Goal: Task Accomplishment & Management: Use online tool/utility

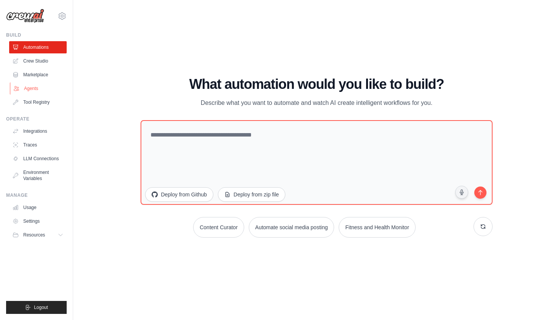
click at [34, 88] on link "Agents" at bounding box center [39, 88] width 58 height 12
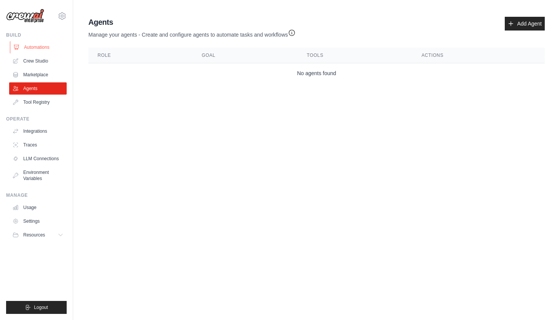
click at [30, 46] on link "Automations" at bounding box center [39, 47] width 58 height 12
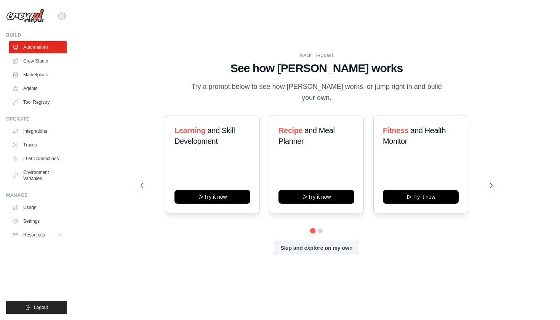
click at [62, 15] on icon at bounding box center [62, 15] width 9 height 9
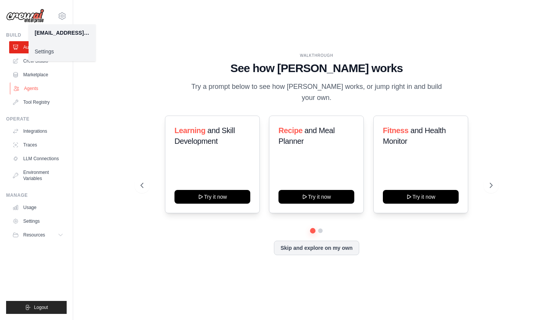
click at [31, 88] on link "Agents" at bounding box center [39, 88] width 58 height 12
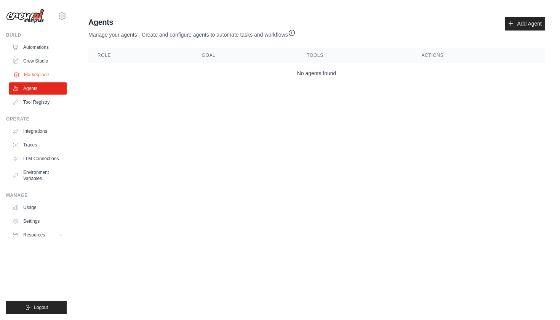
click at [33, 76] on link "Marketplace" at bounding box center [39, 75] width 58 height 12
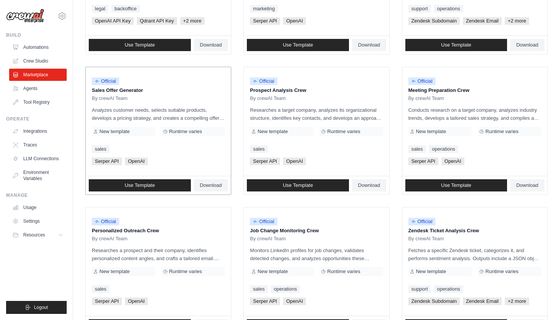
scroll to position [177, 0]
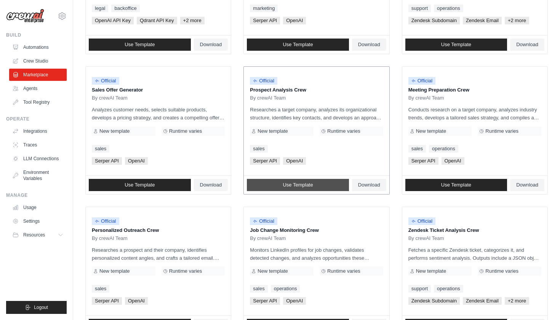
click at [278, 183] on link "Use Template" at bounding box center [298, 185] width 102 height 12
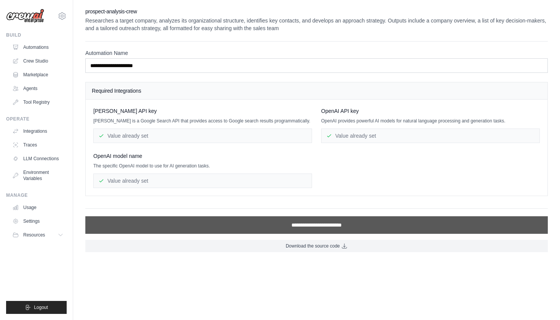
click at [283, 226] on input "**********" at bounding box center [316, 225] width 463 height 18
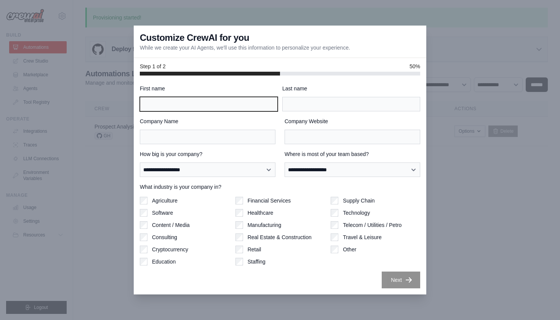
click at [184, 105] on input "First name" at bounding box center [209, 104] width 138 height 14
type input "****"
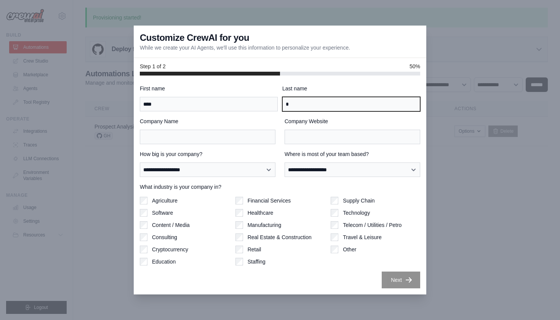
type input "*"
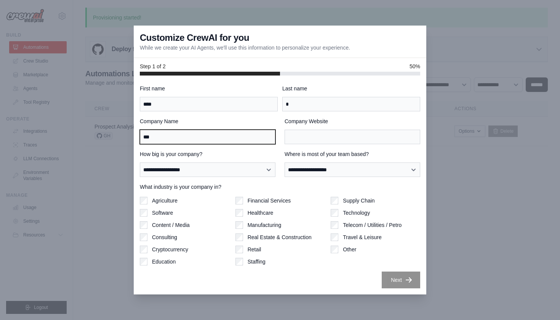
type input "***"
click at [266, 225] on label "Manufacturing" at bounding box center [265, 225] width 34 height 8
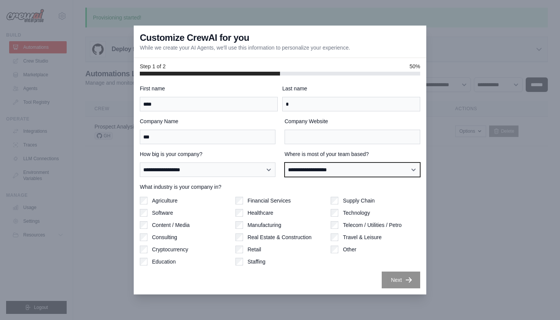
select select "******"
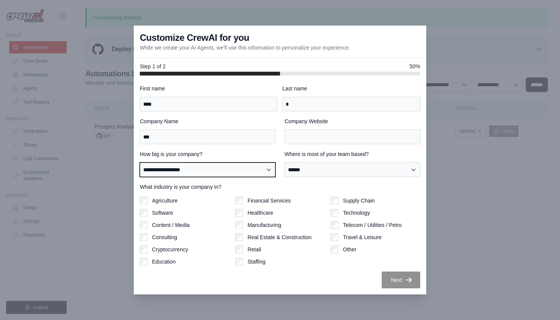
select select "**********"
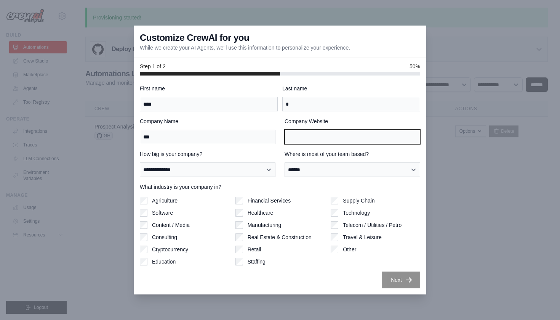
click at [309, 138] on input "Company Website" at bounding box center [353, 137] width 136 height 14
paste input "**********"
type input "**********"
click at [401, 273] on button "Next" at bounding box center [401, 279] width 38 height 17
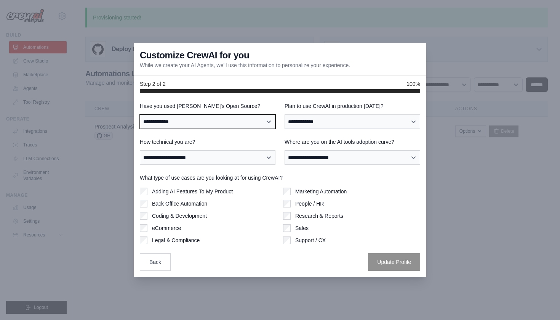
select select "**"
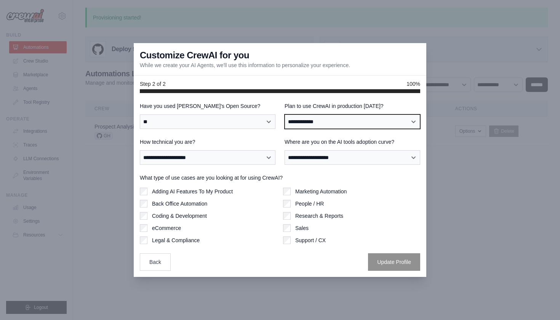
select select "****"
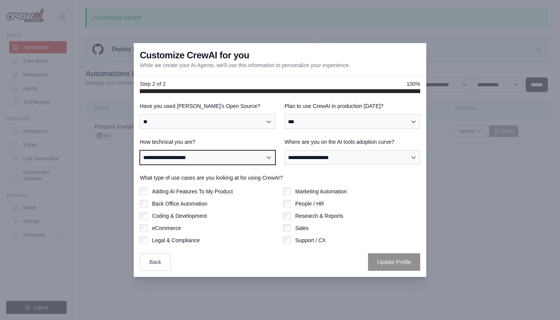
select select "**********"
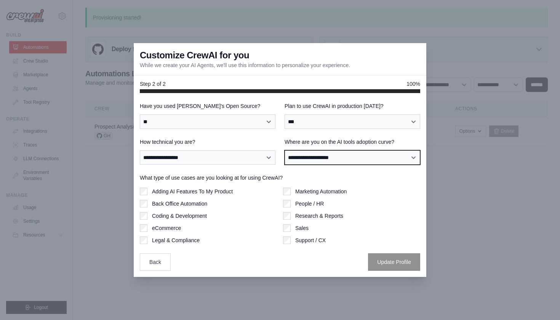
select select "**********"
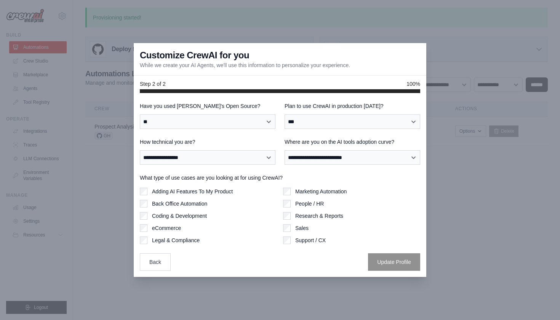
click at [215, 193] on label "Adding AI Features To My Product" at bounding box center [192, 191] width 81 height 8
click at [314, 194] on label "Marketing Automation" at bounding box center [320, 191] width 51 height 8
click at [301, 226] on label "Sales" at bounding box center [301, 228] width 13 height 8
click at [379, 260] on button "Update Profile" at bounding box center [394, 262] width 52 height 18
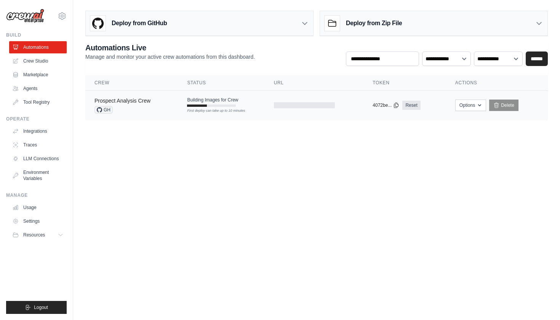
click at [142, 99] on link "Prospect Analysis Crew" at bounding box center [122, 101] width 56 height 6
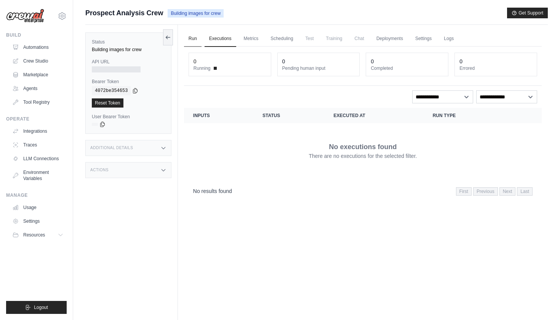
click at [194, 40] on link "Run" at bounding box center [193, 39] width 18 height 16
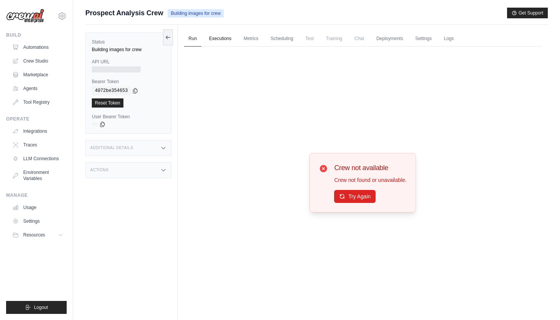
click at [230, 41] on link "Executions" at bounding box center [221, 39] width 32 height 16
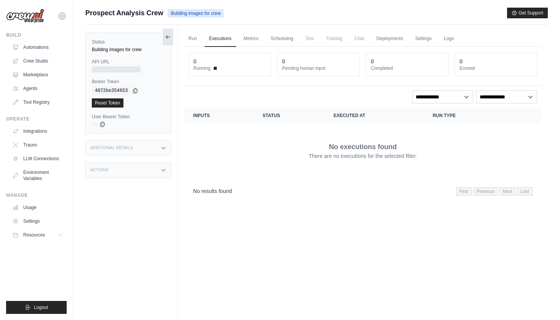
click at [169, 39] on icon at bounding box center [168, 37] width 6 height 6
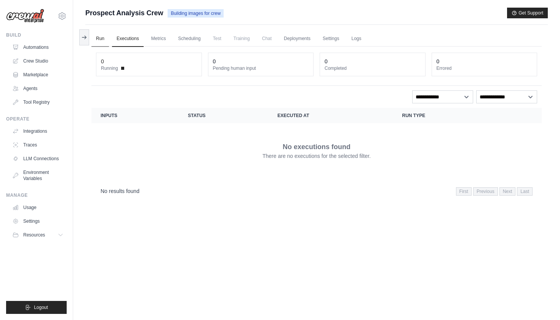
click at [101, 38] on link "Run" at bounding box center [100, 39] width 18 height 16
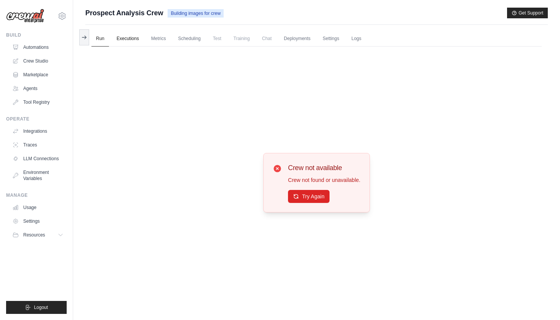
click at [133, 42] on link "Executions" at bounding box center [128, 39] width 32 height 16
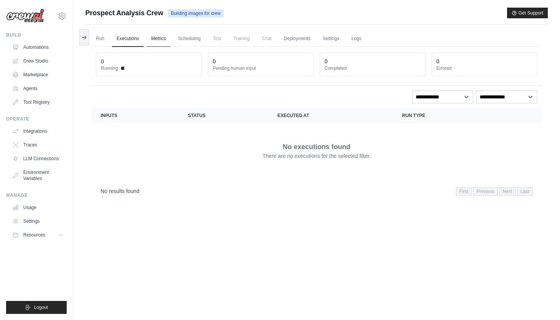
click at [165, 43] on link "Metrics" at bounding box center [159, 39] width 24 height 16
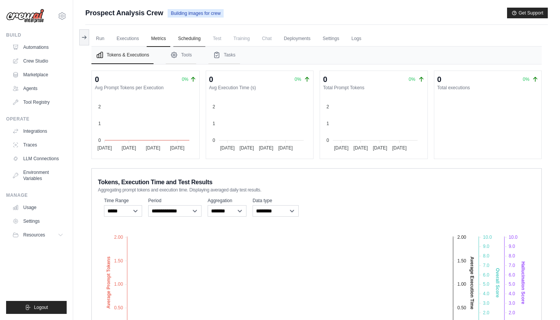
click at [195, 40] on link "Scheduling" at bounding box center [189, 39] width 32 height 16
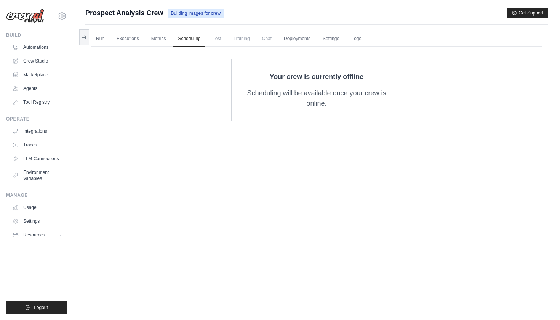
click at [221, 40] on span "Test" at bounding box center [217, 38] width 18 height 15
click at [219, 38] on span "Test" at bounding box center [217, 38] width 18 height 15
click at [102, 38] on link "Run" at bounding box center [100, 39] width 18 height 16
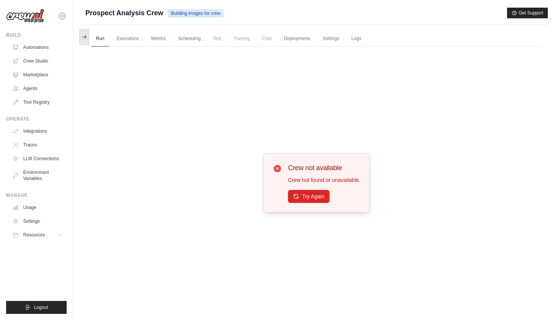
click at [86, 37] on icon at bounding box center [86, 36] width 2 height 3
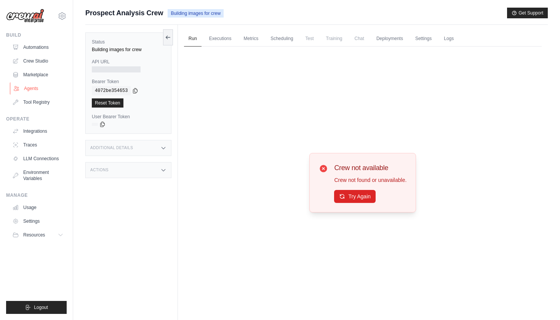
click at [35, 86] on link "Agents" at bounding box center [39, 88] width 58 height 12
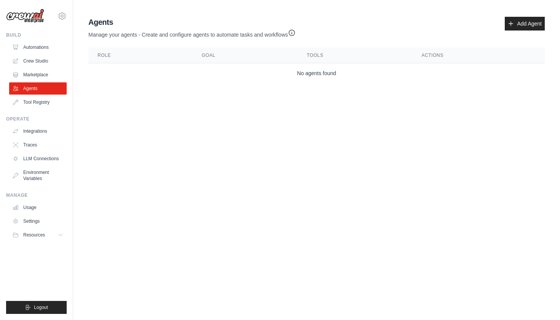
click at [128, 59] on th "Role" at bounding box center [140, 56] width 104 height 16
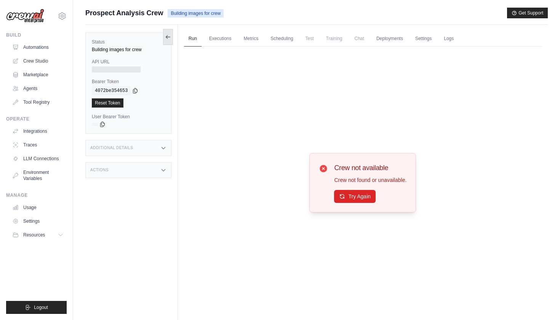
click at [172, 39] on button at bounding box center [168, 37] width 10 height 16
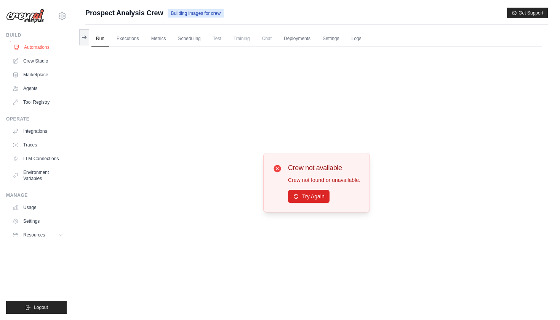
click at [50, 45] on link "Automations" at bounding box center [39, 47] width 58 height 12
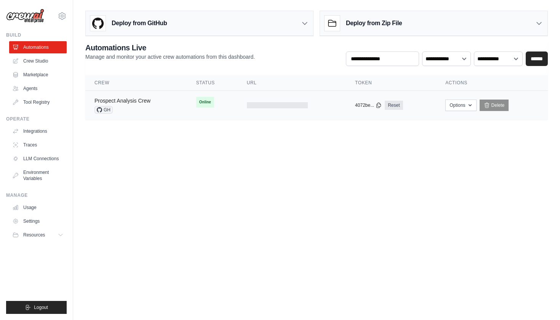
click at [147, 102] on link "Prospect Analysis Crew" at bounding box center [122, 101] width 56 height 6
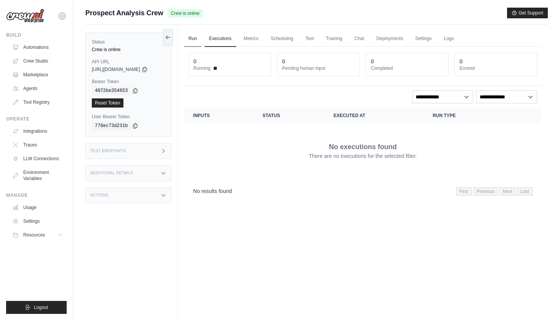
click at [199, 39] on link "Run" at bounding box center [193, 39] width 18 height 16
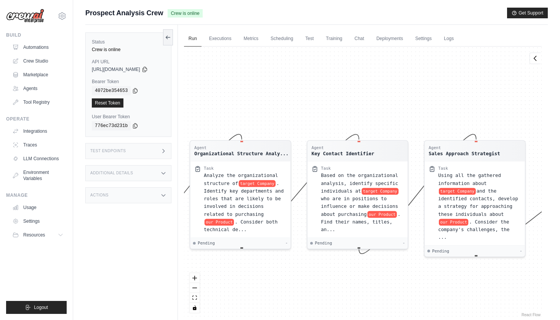
drag, startPoint x: 451, startPoint y: 93, endPoint x: 318, endPoint y: 92, distance: 133.3
click at [317, 94] on div "Agent Company Research Specialist Task Conduct thorough research on target Comp…" at bounding box center [363, 182] width 358 height 272
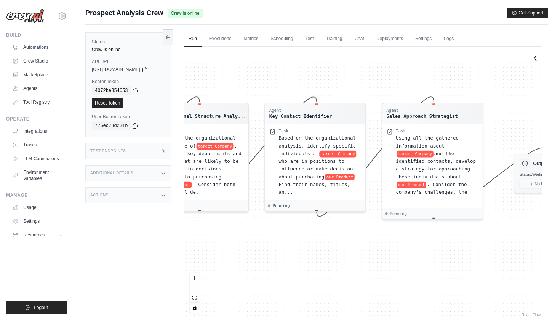
drag, startPoint x: 327, startPoint y: 117, endPoint x: 284, endPoint y: 80, distance: 56.2
click at [284, 80] on div "Agent Company Research Specialist Task Conduct thorough research on target Comp…" at bounding box center [363, 182] width 358 height 272
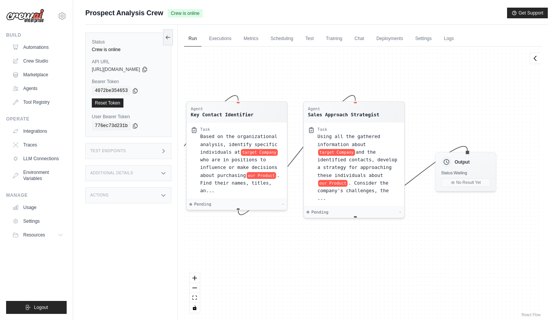
drag, startPoint x: 406, startPoint y: 82, endPoint x: 328, endPoint y: 81, distance: 78.5
click at [328, 81] on div "Agent Company Research Specialist Task Conduct thorough research on target Comp…" at bounding box center [363, 182] width 358 height 272
drag, startPoint x: 275, startPoint y: 86, endPoint x: 438, endPoint y: 92, distance: 162.8
click at [437, 92] on div "Agent Company Research Specialist Task Conduct thorough research on target Comp…" at bounding box center [363, 182] width 358 height 272
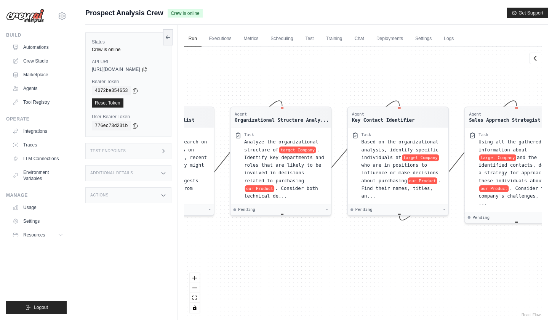
drag, startPoint x: 346, startPoint y: 80, endPoint x: 511, endPoint y: 80, distance: 165.3
click at [511, 80] on div "Agent Company Research Specialist Task Conduct thorough research on target Comp…" at bounding box center [363, 182] width 358 height 272
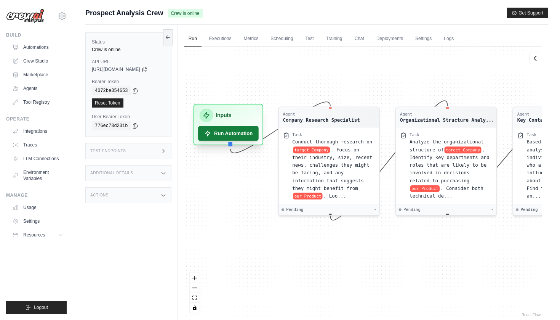
click at [240, 136] on button "Run Automation" at bounding box center [228, 133] width 61 height 15
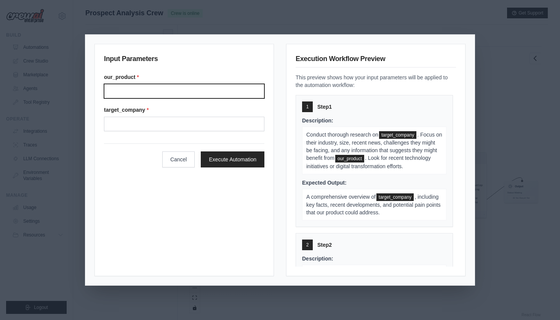
click at [205, 91] on input "Our product" at bounding box center [184, 91] width 160 height 14
click at [399, 17] on div "Input Parameters our_product * target_company * Cancel Execute Automation Execu…" at bounding box center [280, 160] width 560 height 320
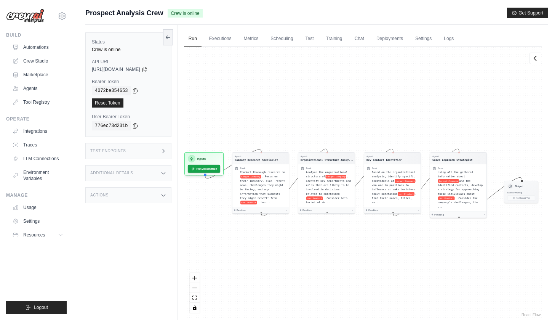
click at [123, 172] on h3 "Additional Details" at bounding box center [111, 173] width 43 height 5
click at [227, 38] on link "Executions" at bounding box center [221, 39] width 32 height 16
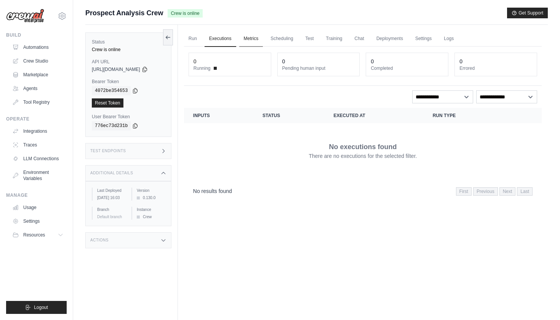
click at [248, 38] on link "Metrics" at bounding box center [251, 39] width 24 height 16
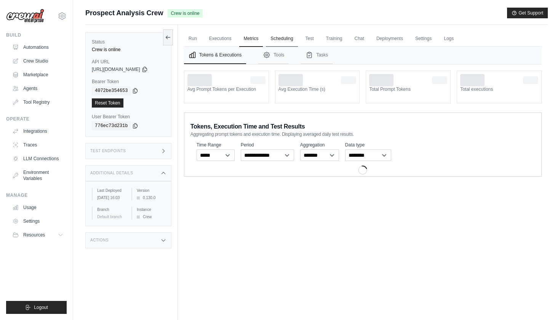
click at [285, 40] on link "Scheduling" at bounding box center [282, 39] width 32 height 16
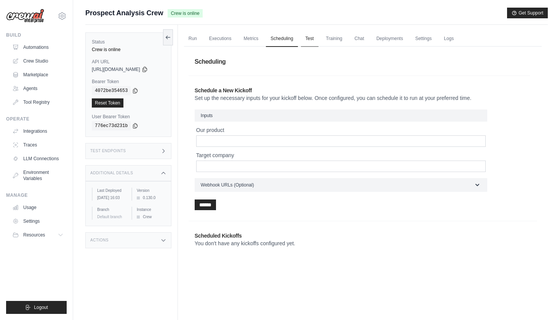
click at [316, 40] on link "Test" at bounding box center [310, 39] width 18 height 16
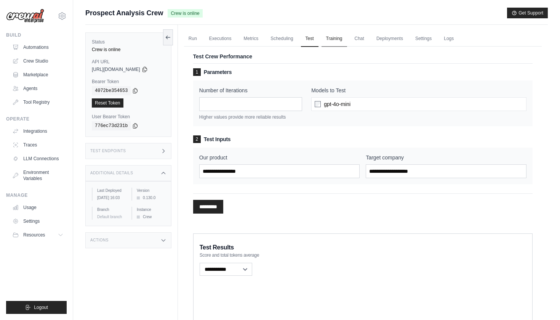
click at [341, 40] on link "Training" at bounding box center [335, 39] width 26 height 16
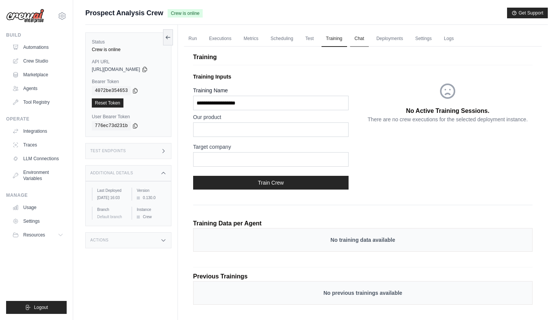
click at [366, 40] on link "Chat" at bounding box center [359, 39] width 19 height 16
click at [402, 37] on link "Deployments" at bounding box center [390, 39] width 36 height 16
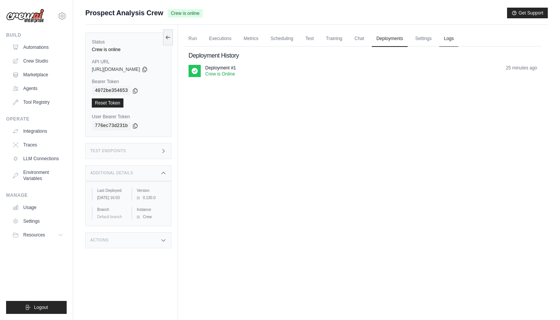
click at [451, 38] on link "Logs" at bounding box center [448, 39] width 19 height 16
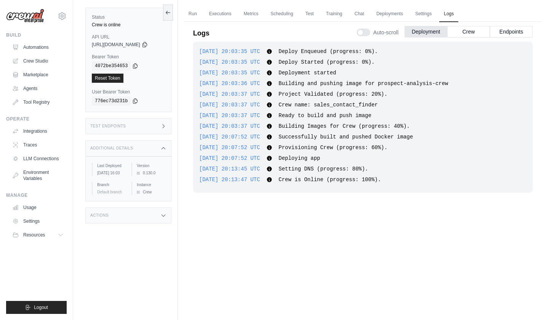
scroll to position [26, 0]
click at [148, 44] on icon at bounding box center [145, 43] width 6 height 6
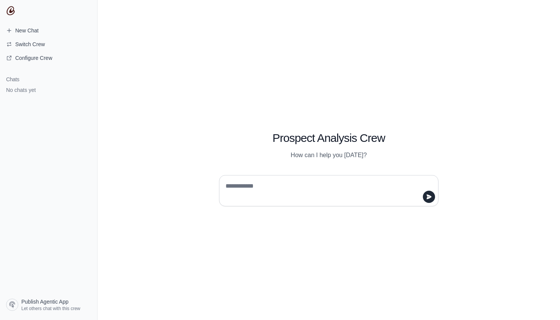
click at [248, 191] on textarea at bounding box center [326, 190] width 205 height 21
type textarea "**"
